Goal: Navigation & Orientation: Find specific page/section

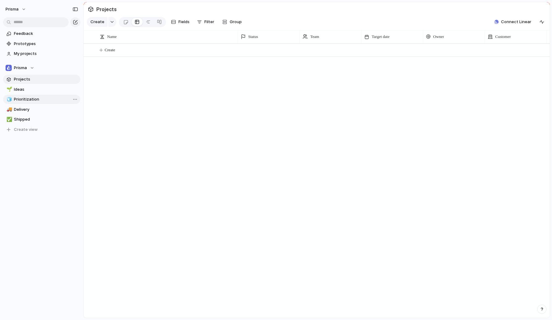
click at [23, 97] on span "Prioritization" at bounding box center [46, 99] width 64 height 6
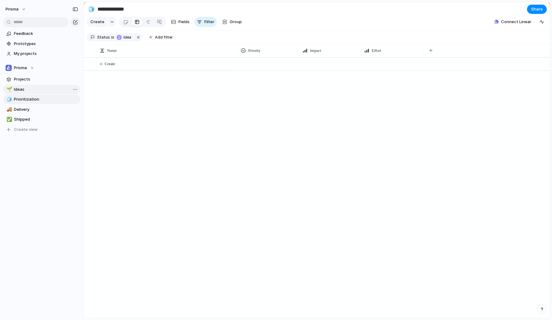
click at [21, 88] on span "Ideas" at bounding box center [46, 89] width 64 height 6
click at [27, 98] on span "Prioritization" at bounding box center [46, 99] width 64 height 6
type input "**********"
click at [28, 77] on span "Projects" at bounding box center [46, 79] width 64 height 6
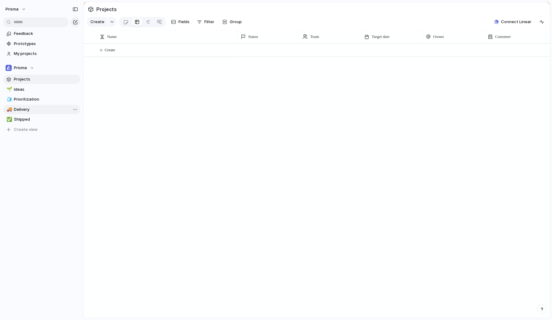
click at [28, 106] on span "Delivery" at bounding box center [46, 109] width 64 height 6
